Goal: Task Accomplishment & Management: Complete application form

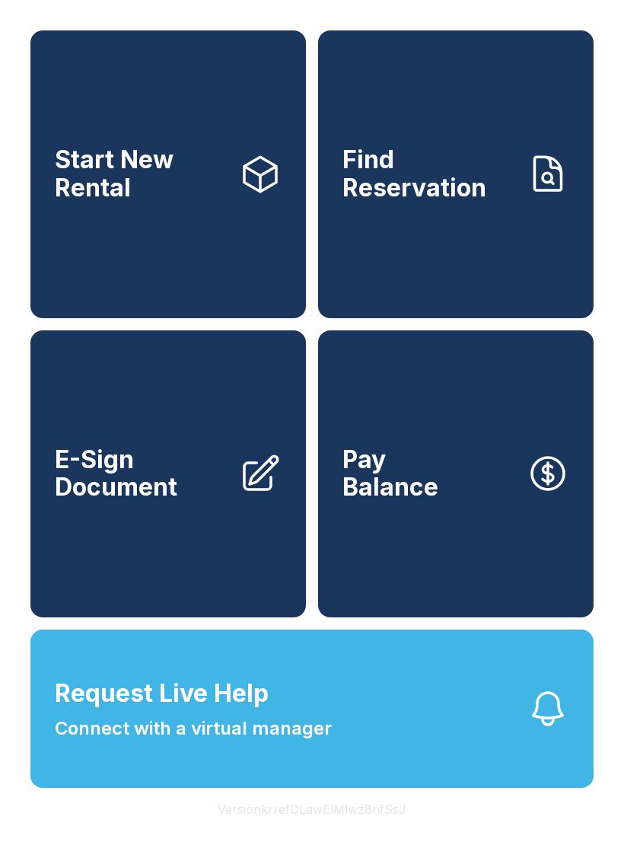
click at [85, 501] on span "E-Sign Document" at bounding box center [141, 474] width 172 height 56
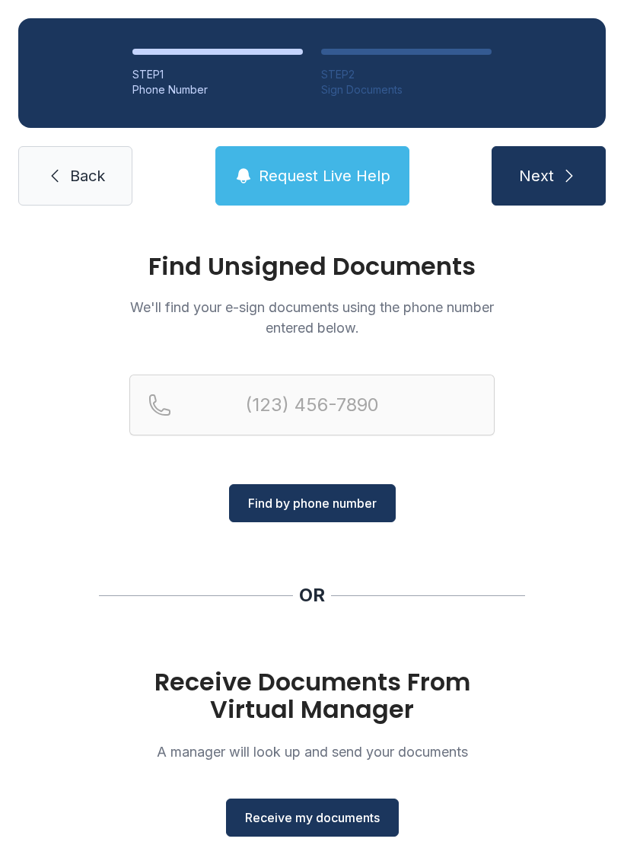
click at [282, 788] on div "Receive Documents From Virtual Manager A manager will look up and send your doc…" at bounding box center [311, 752] width 365 height 168
click at [282, 787] on div "Receive Documents From Virtual Manager A manager will look up and send your doc…" at bounding box center [311, 752] width 365 height 168
click at [257, 833] on button "Receive my documents" at bounding box center [312, 817] width 173 height 38
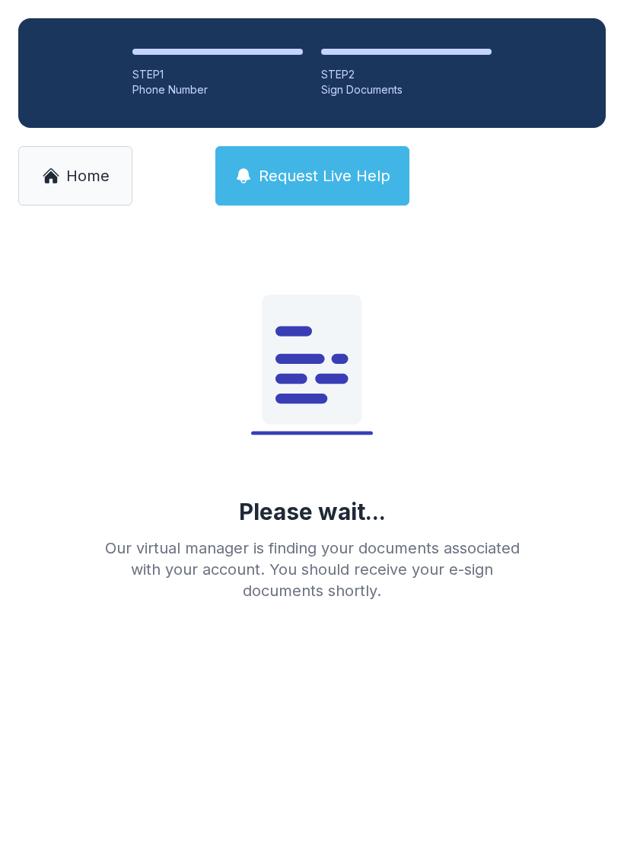
click at [262, 838] on main "Please wait... Our virtual manager is finding your documents associated with yo…" at bounding box center [312, 542] width 624 height 637
click at [276, 832] on main "Please wait... Our virtual manager is finding your documents associated with yo…" at bounding box center [312, 542] width 624 height 637
click at [62, 208] on div "STEP 1 Phone Number STEP 2 Sign Documents Home Request Live Help" at bounding box center [312, 112] width 624 height 224
click at [84, 164] on link "Home" at bounding box center [75, 175] width 114 height 59
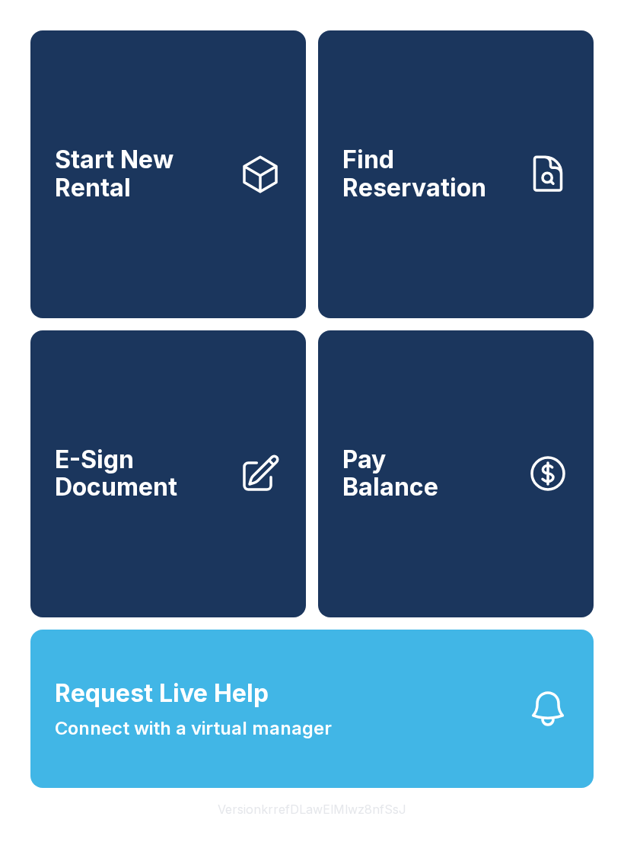
click at [177, 587] on link "E-Sign Document" at bounding box center [167, 474] width 275 height 288
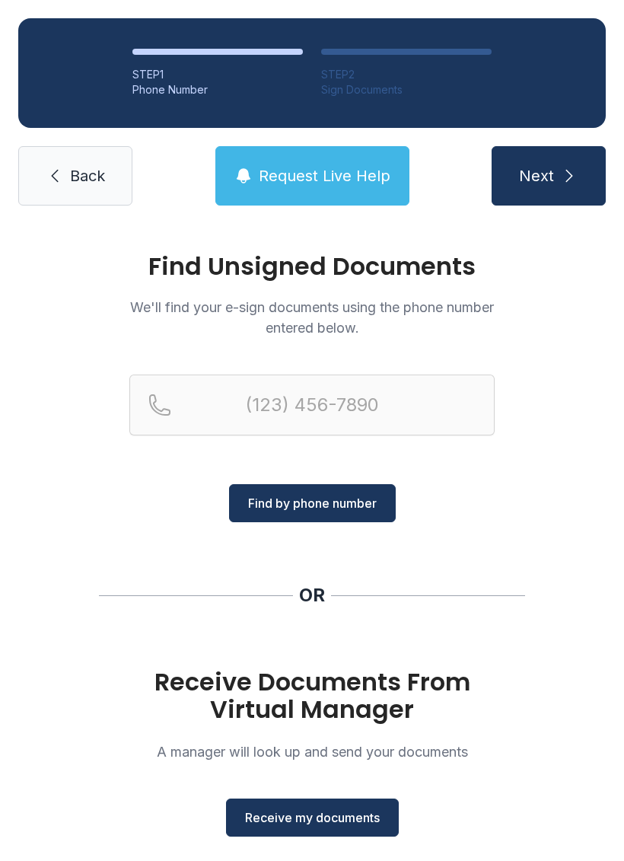
click at [307, 835] on button "Receive my documents" at bounding box center [312, 817] width 173 height 38
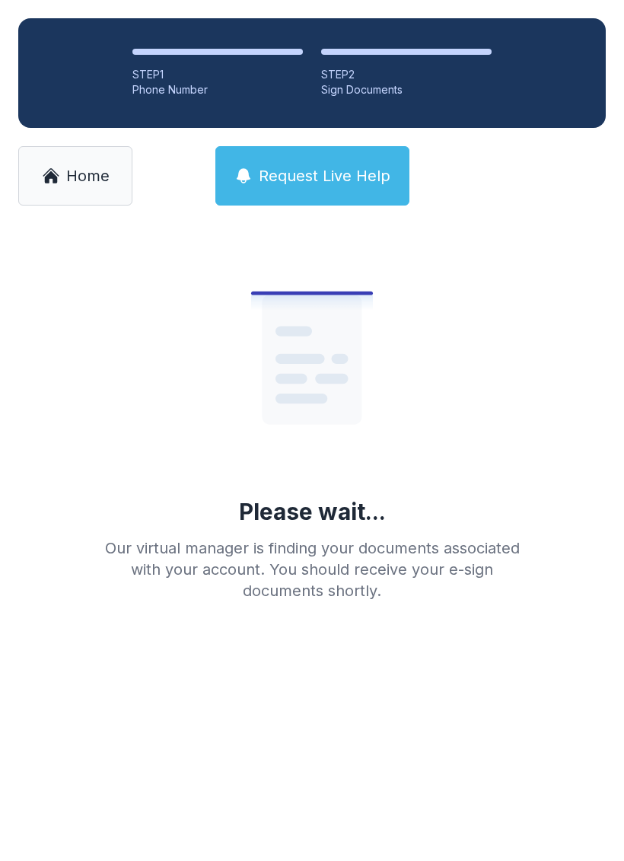
click at [563, 860] on main "Please wait... Our virtual manager is finding your documents associated with yo…" at bounding box center [312, 542] width 624 height 637
click at [324, 860] on main "Please wait... Our virtual manager is finding your documents associated with yo…" at bounding box center [312, 542] width 624 height 637
